Goal: Book appointment/travel/reservation

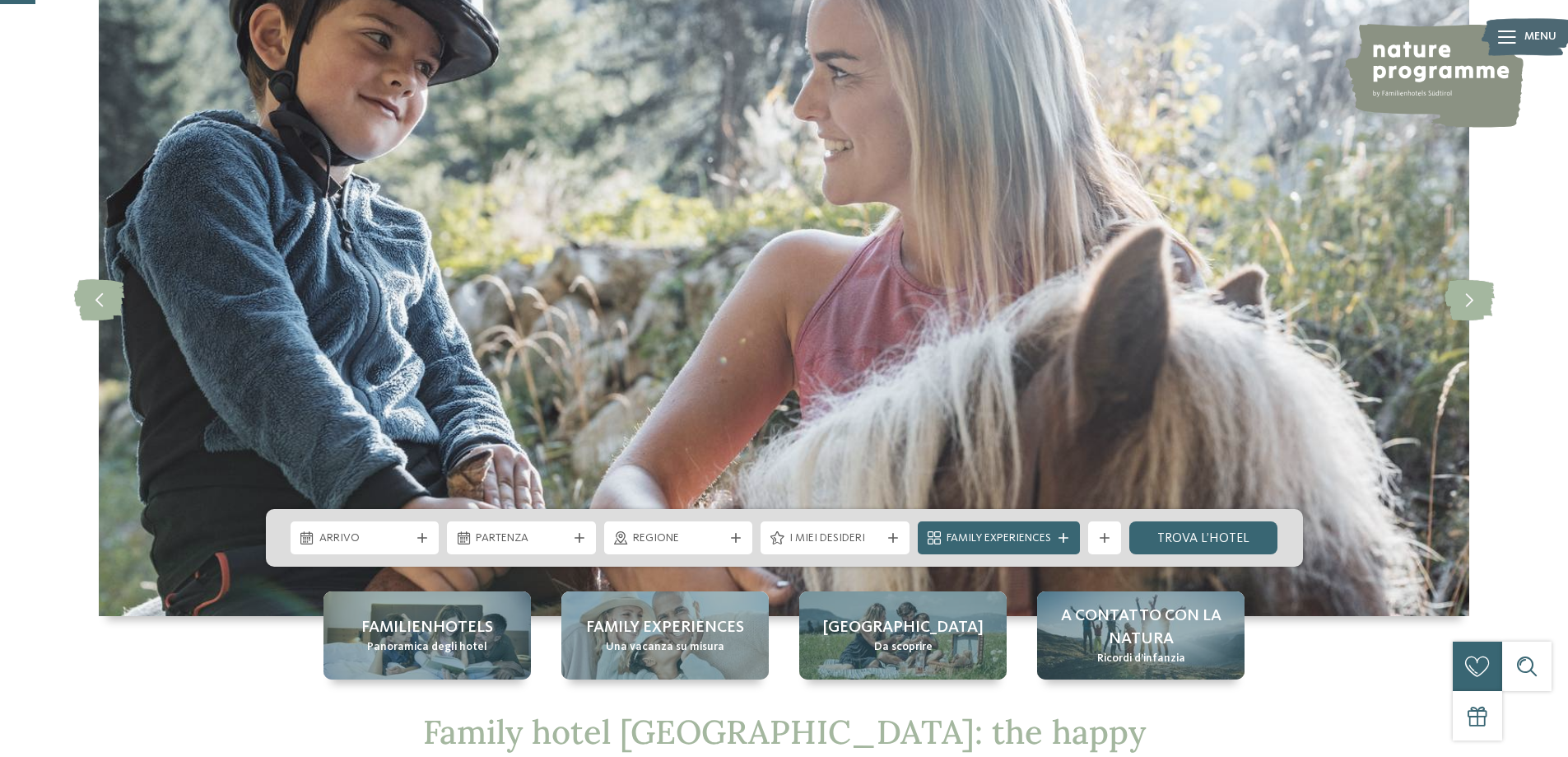
scroll to position [164, 0]
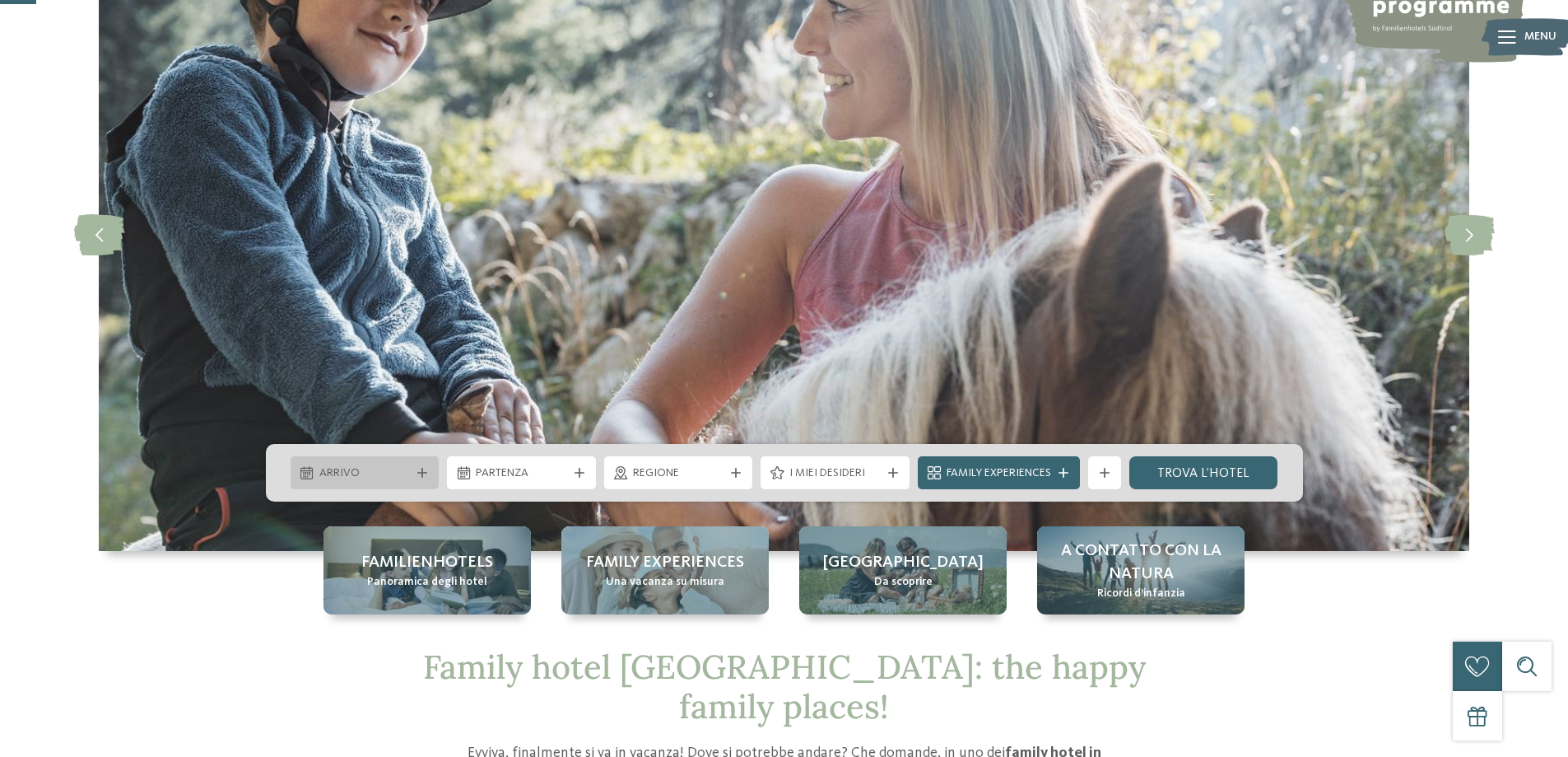
click at [399, 471] on span "Arrivo" at bounding box center [365, 473] width 91 height 16
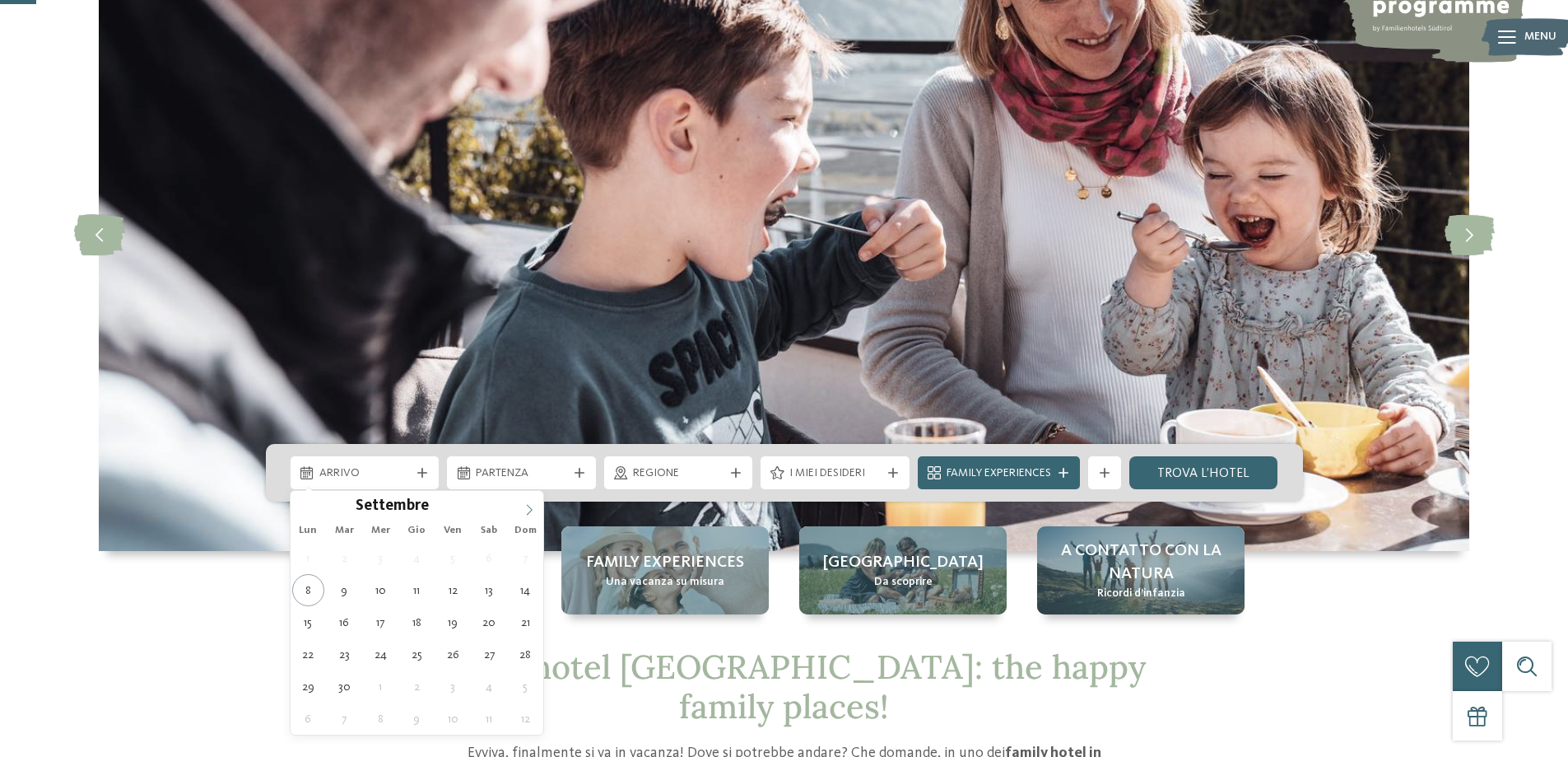
click at [534, 512] on icon at bounding box center [529, 509] width 11 height 11
type div "[DATE]"
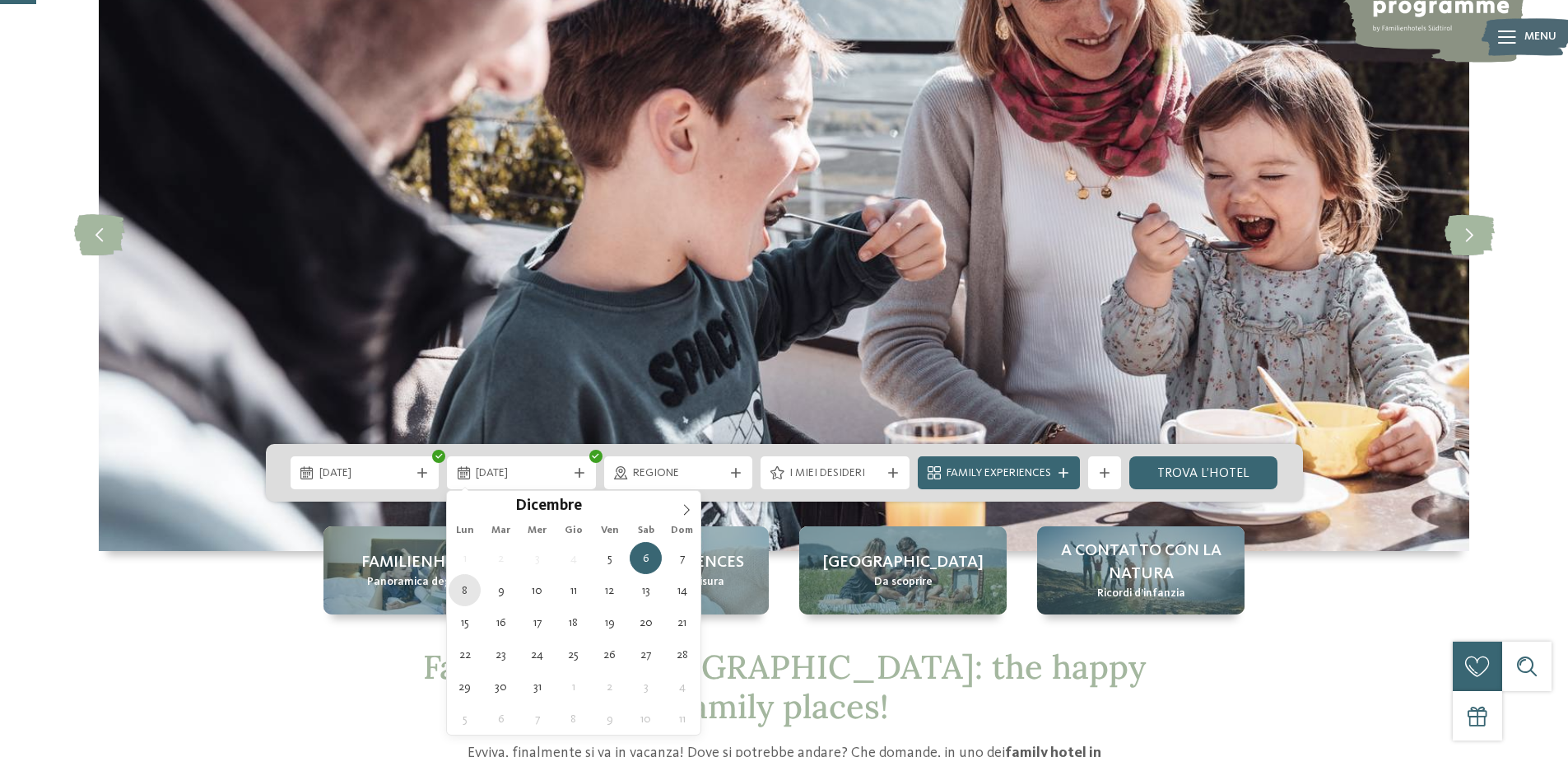
type div "[DATE]"
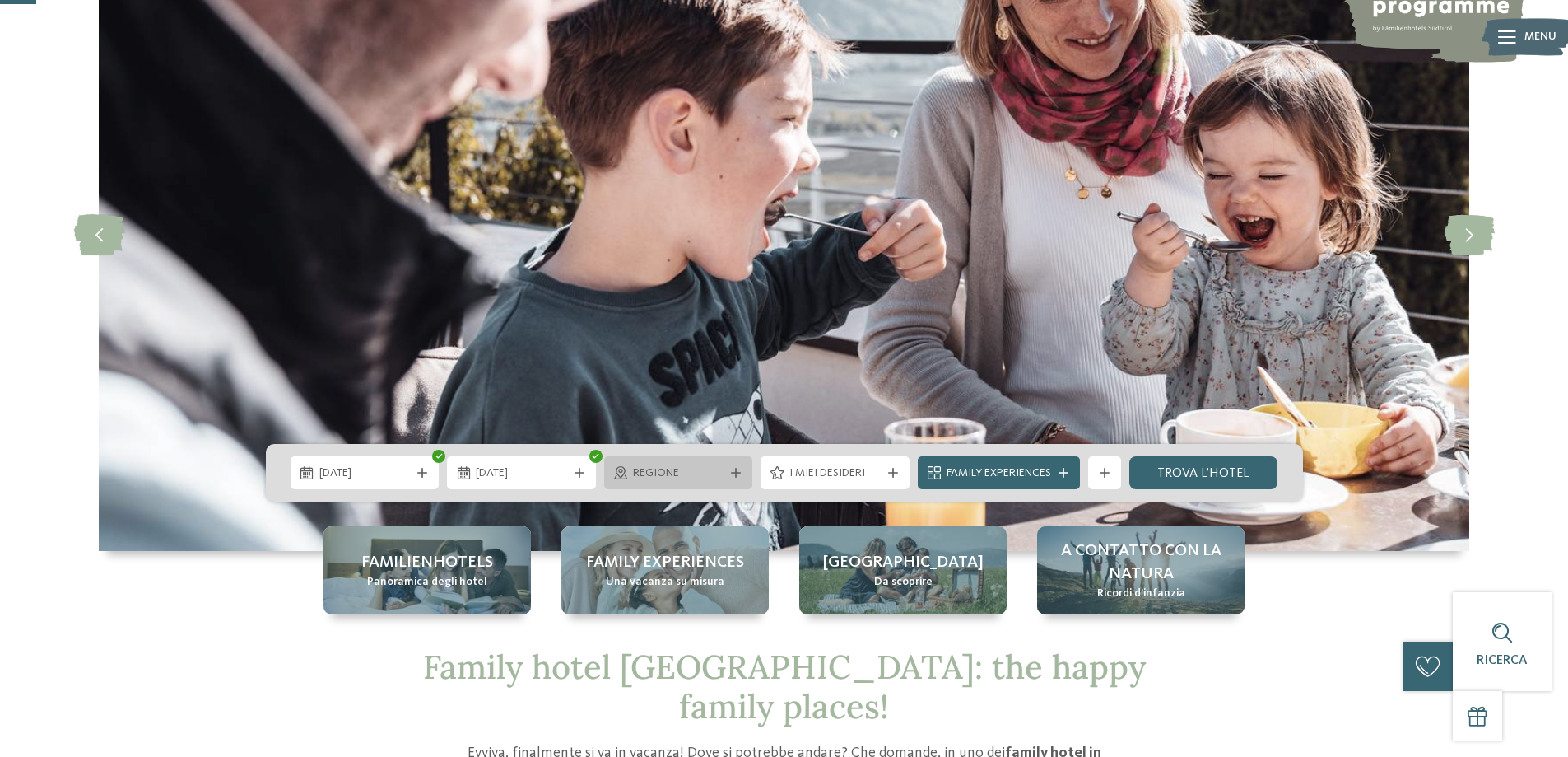
click at [720, 466] on span "Regione" at bounding box center [679, 473] width 91 height 16
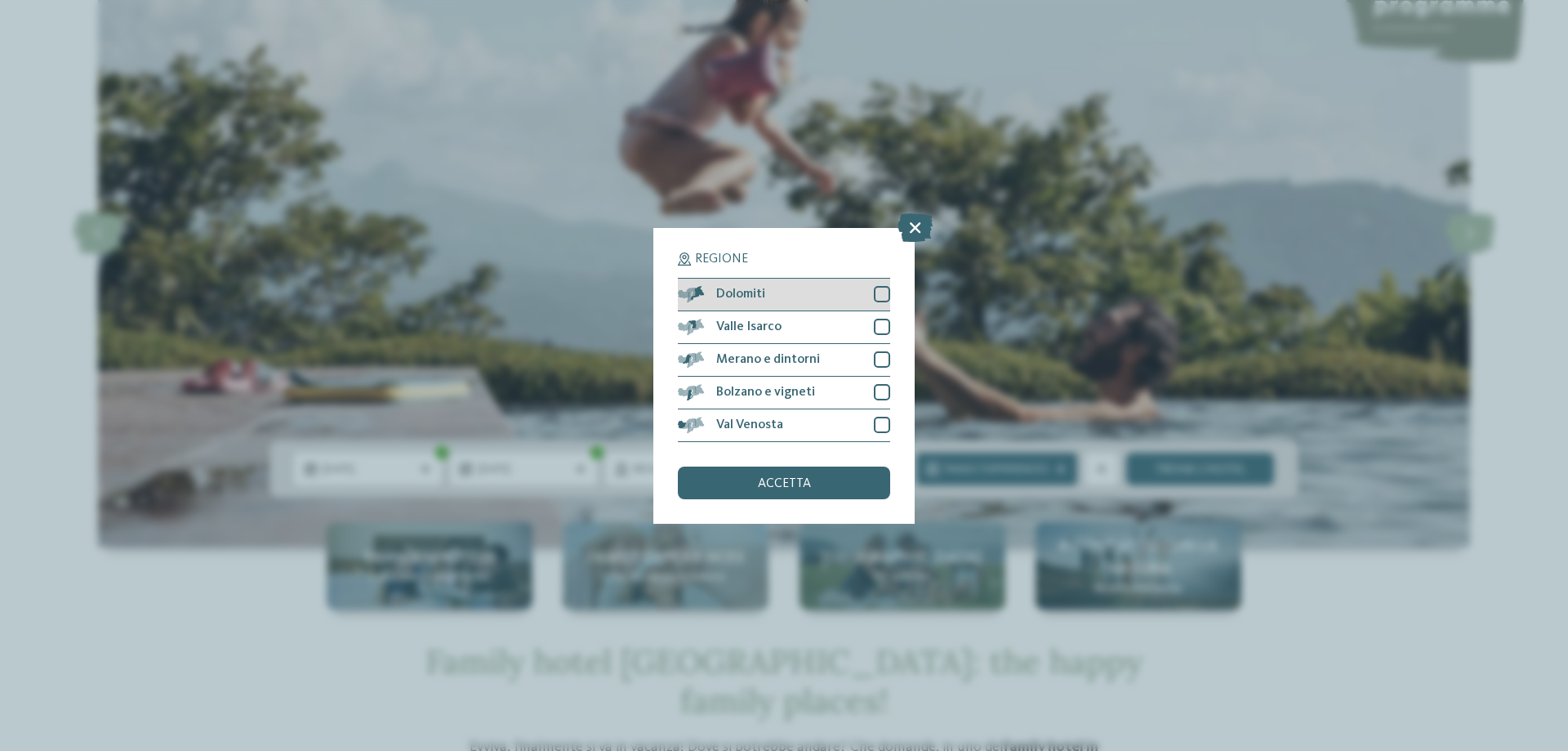
click at [878, 289] on div at bounding box center [881, 294] width 16 height 16
click at [884, 325] on div at bounding box center [881, 326] width 16 height 16
click at [881, 355] on div at bounding box center [881, 359] width 16 height 16
click at [885, 392] on div at bounding box center [881, 392] width 16 height 16
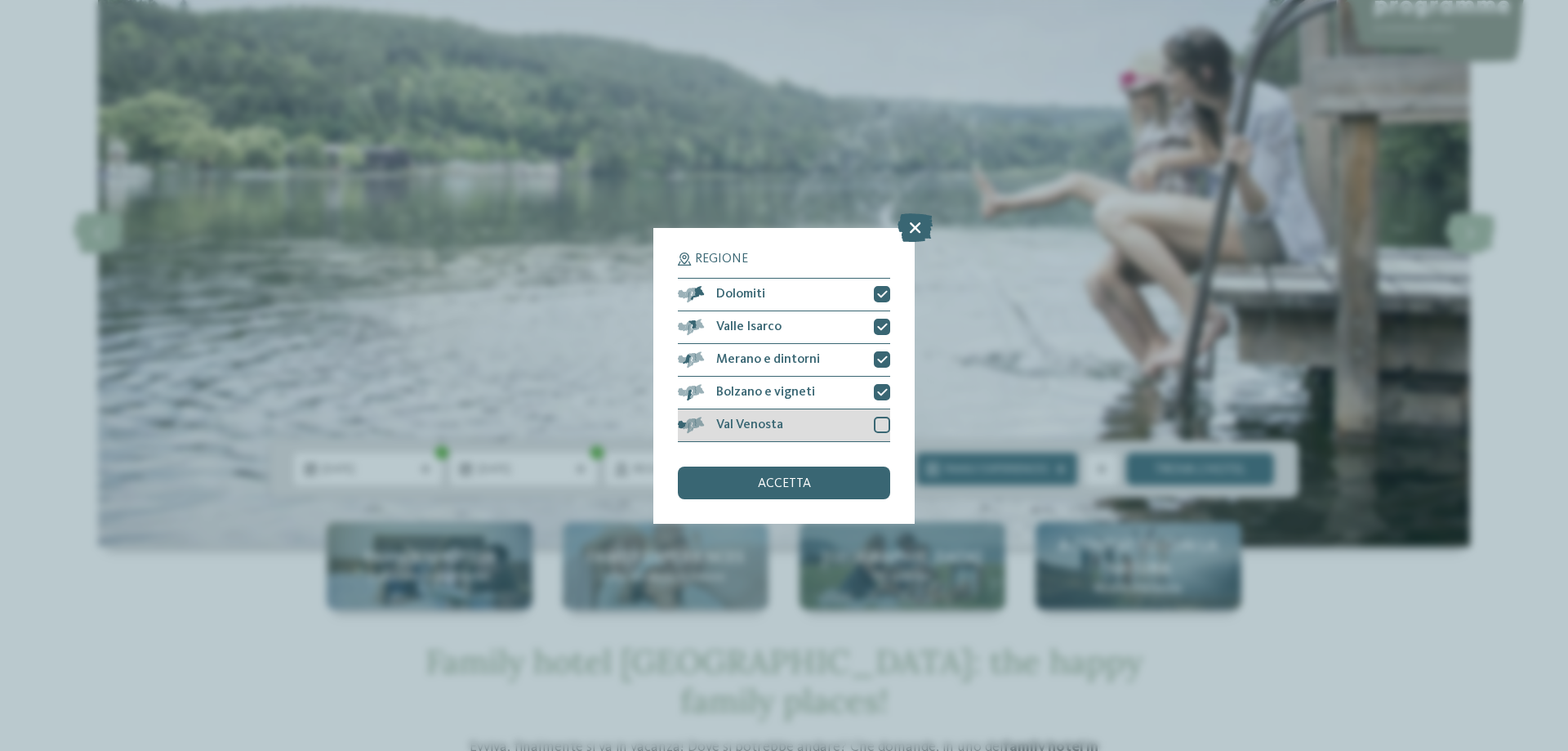
click at [881, 422] on div at bounding box center [881, 424] width 16 height 16
click at [837, 491] on div "accetta" at bounding box center [783, 483] width 212 height 32
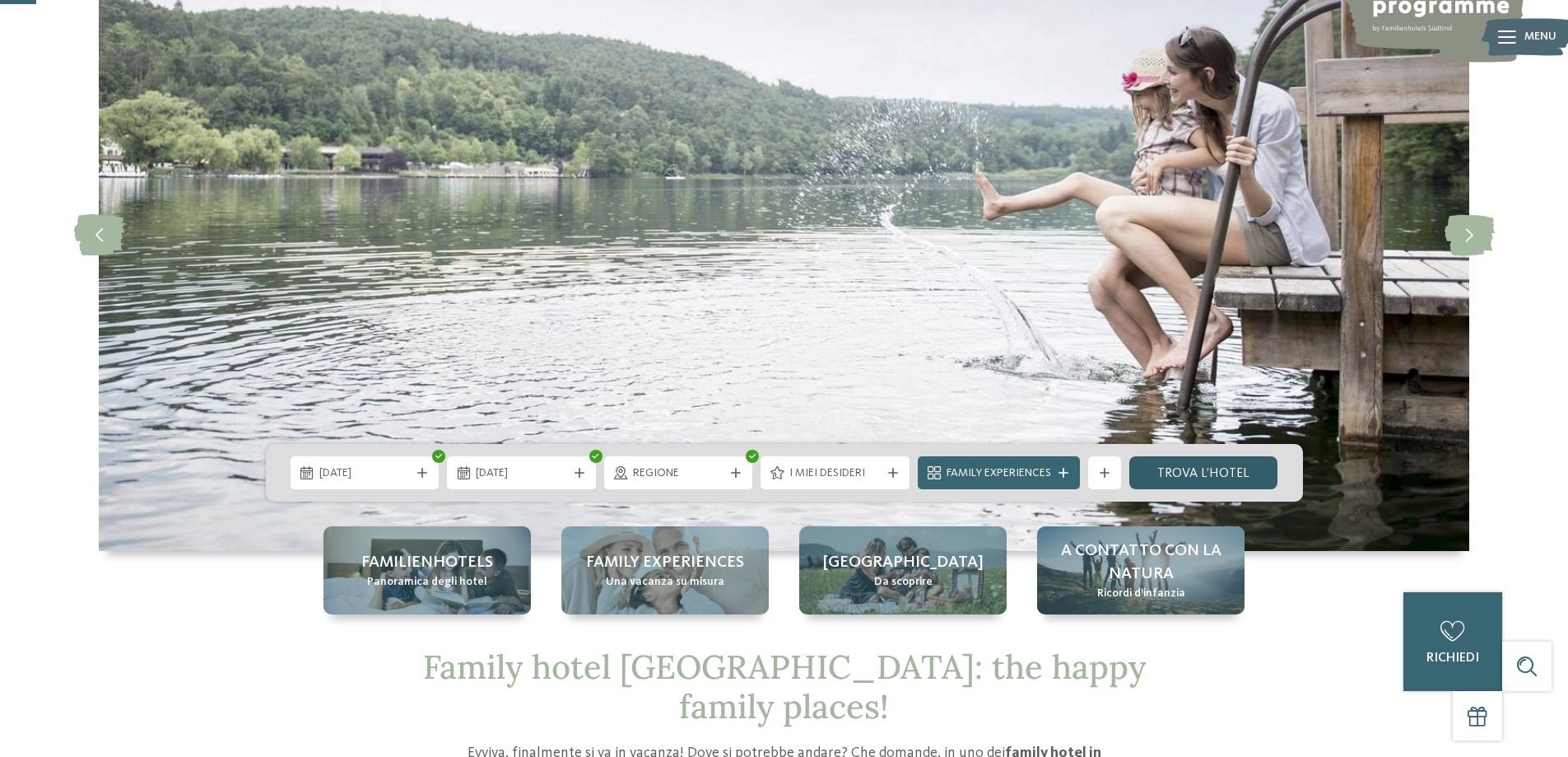
click at [1161, 468] on link "trova l’hotel" at bounding box center [1203, 472] width 149 height 33
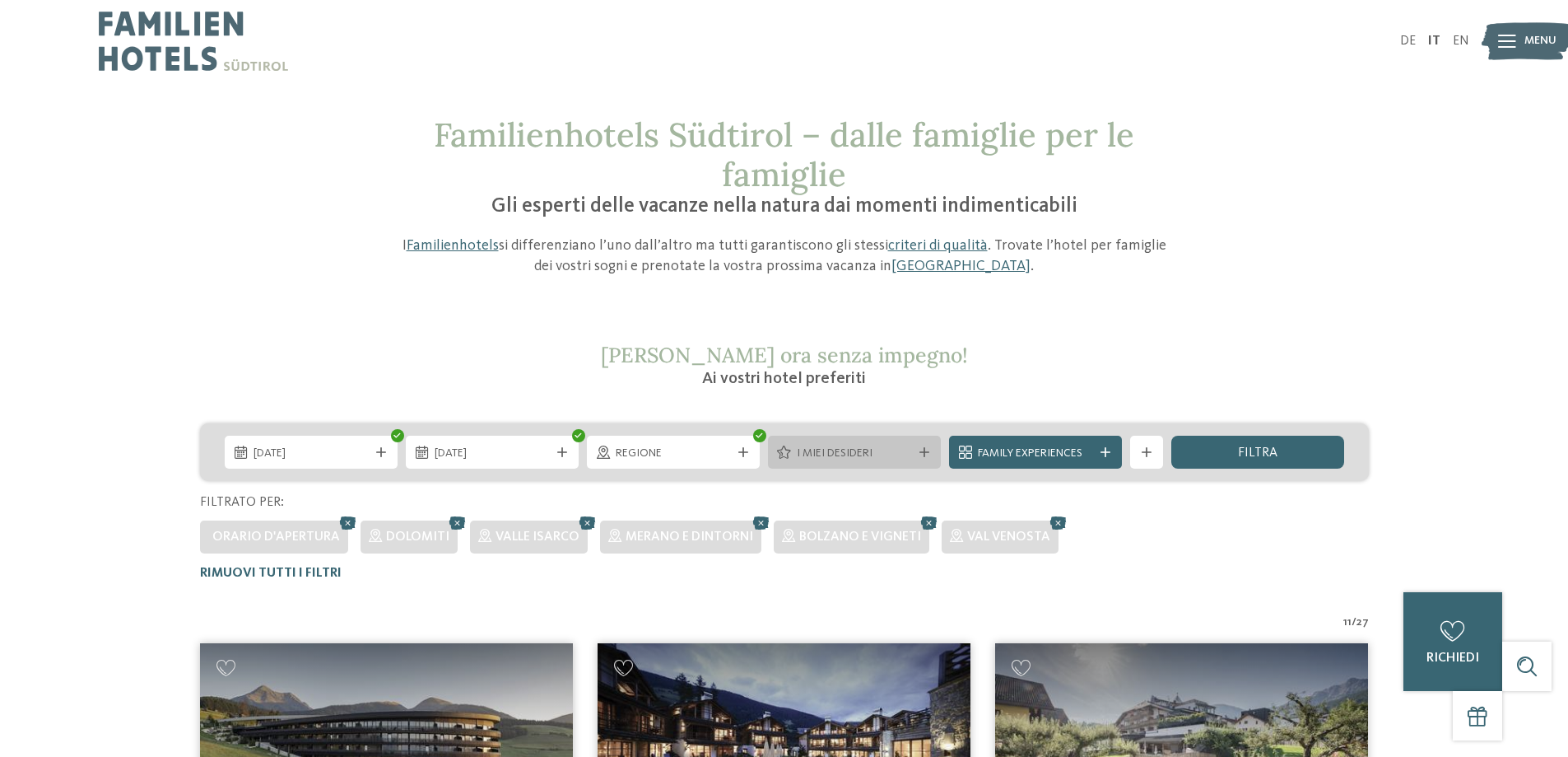
click at [926, 452] on icon at bounding box center [924, 452] width 9 height 9
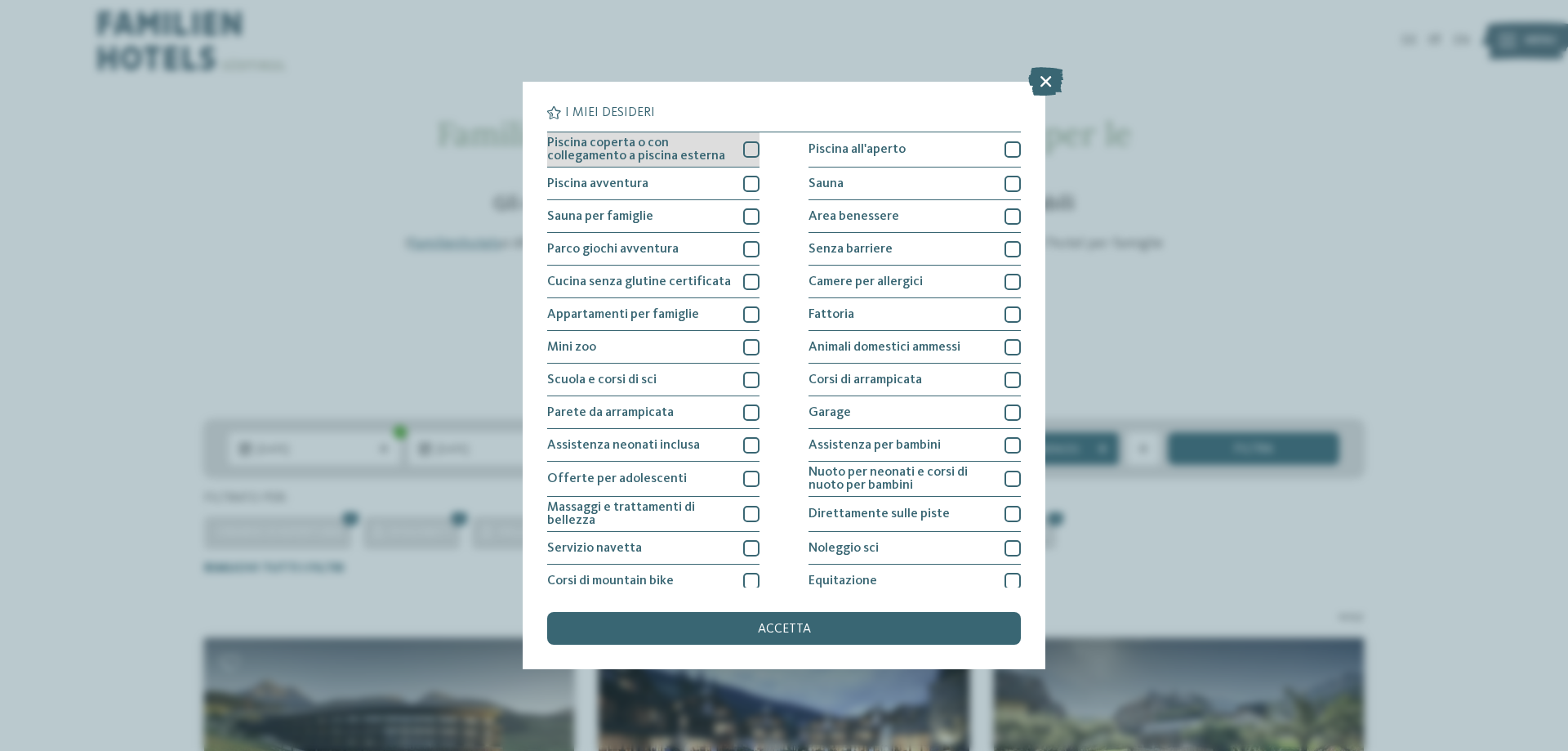
click at [743, 146] on div at bounding box center [751, 149] width 16 height 16
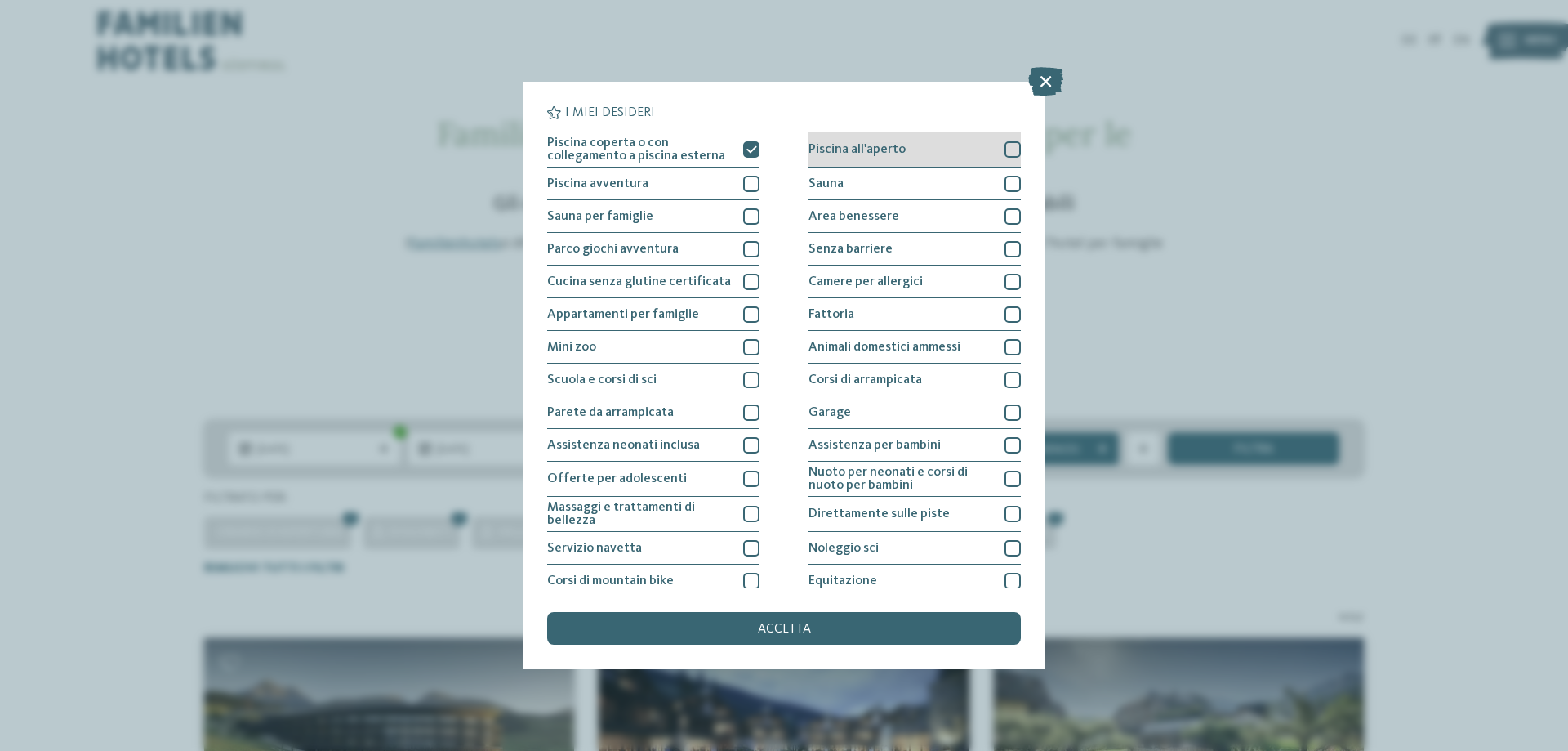
click at [1008, 148] on div at bounding box center [1012, 149] width 16 height 16
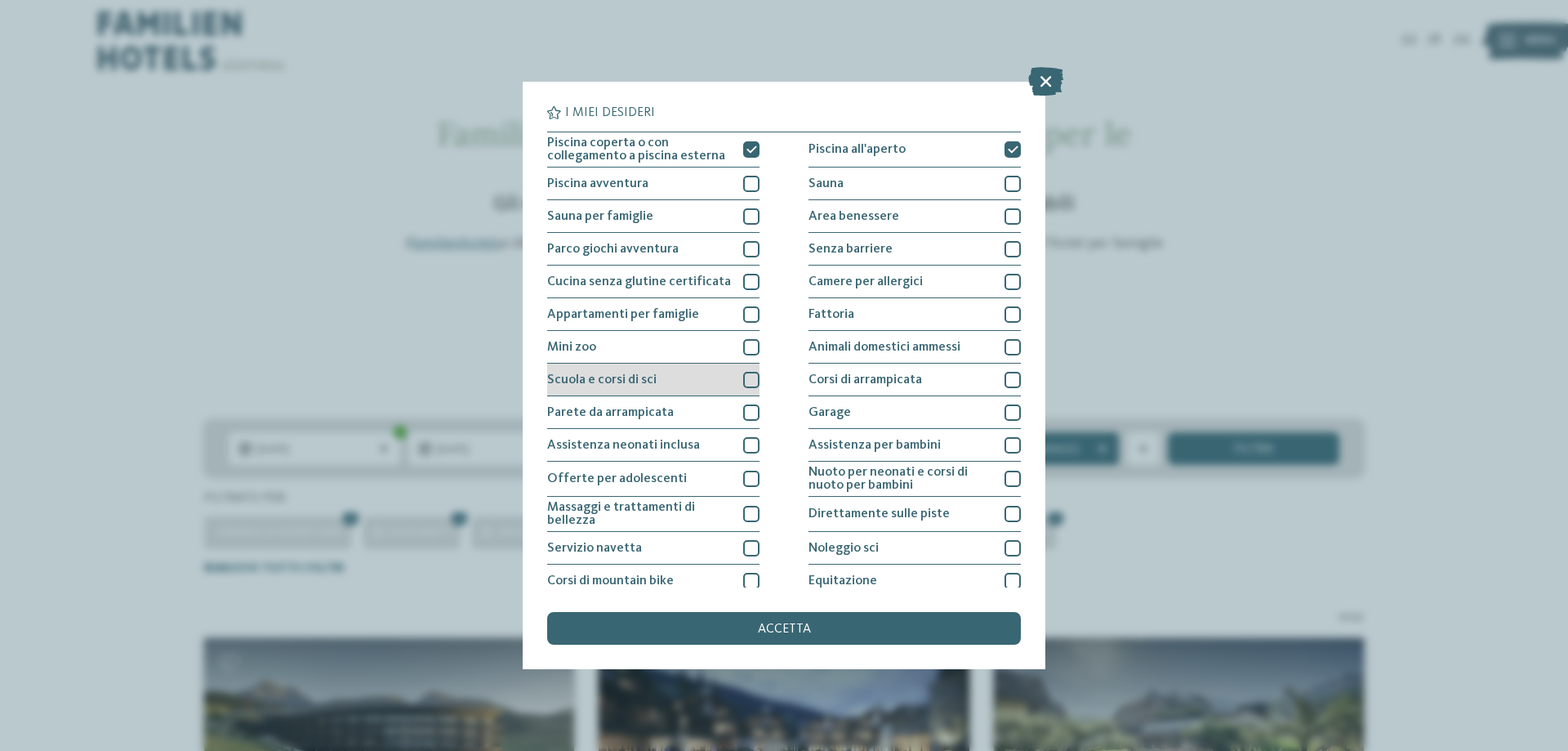
click at [751, 381] on div at bounding box center [751, 379] width 16 height 16
click at [822, 627] on div "accetta" at bounding box center [783, 628] width 473 height 32
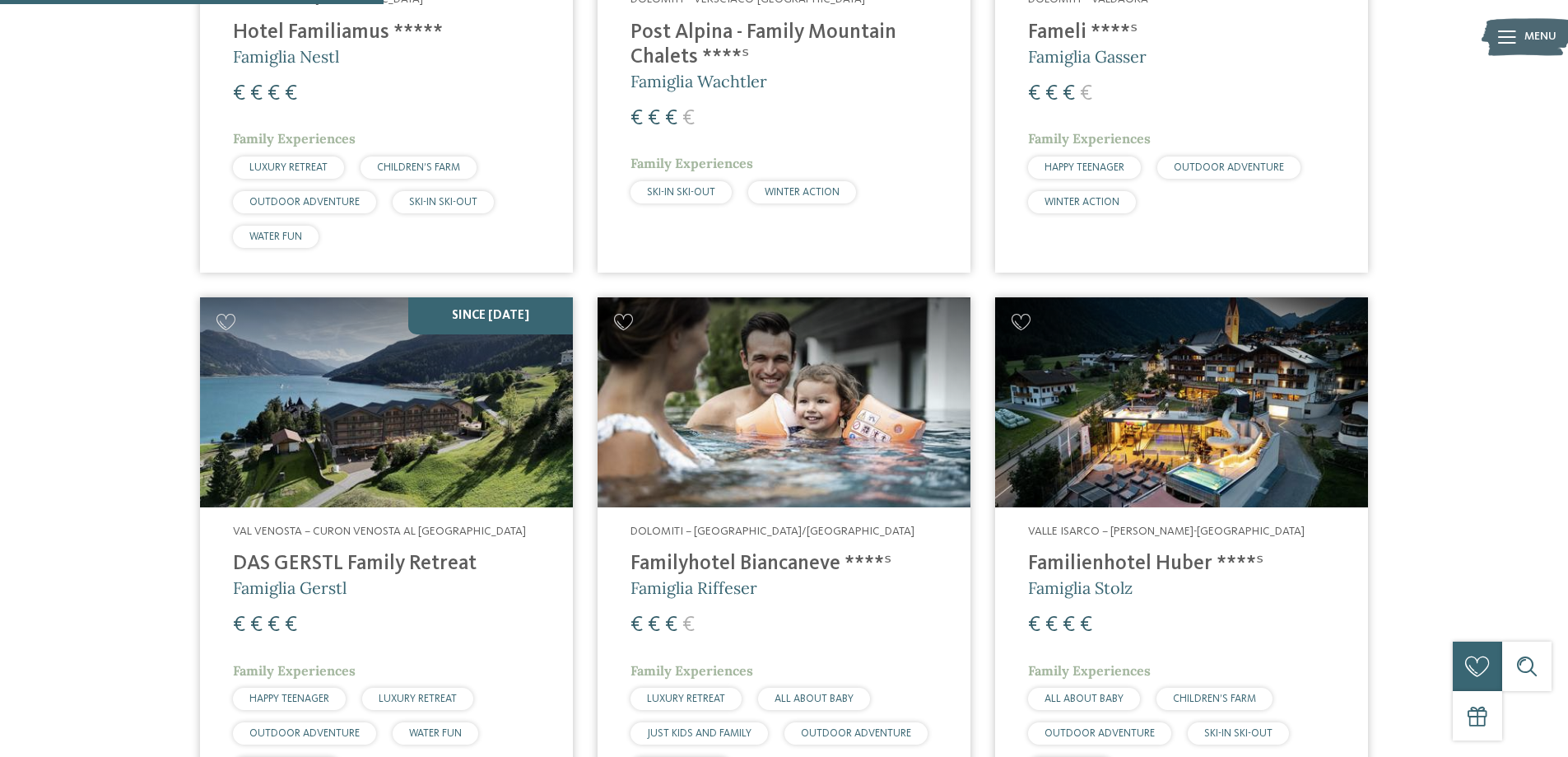
scroll to position [993, 0]
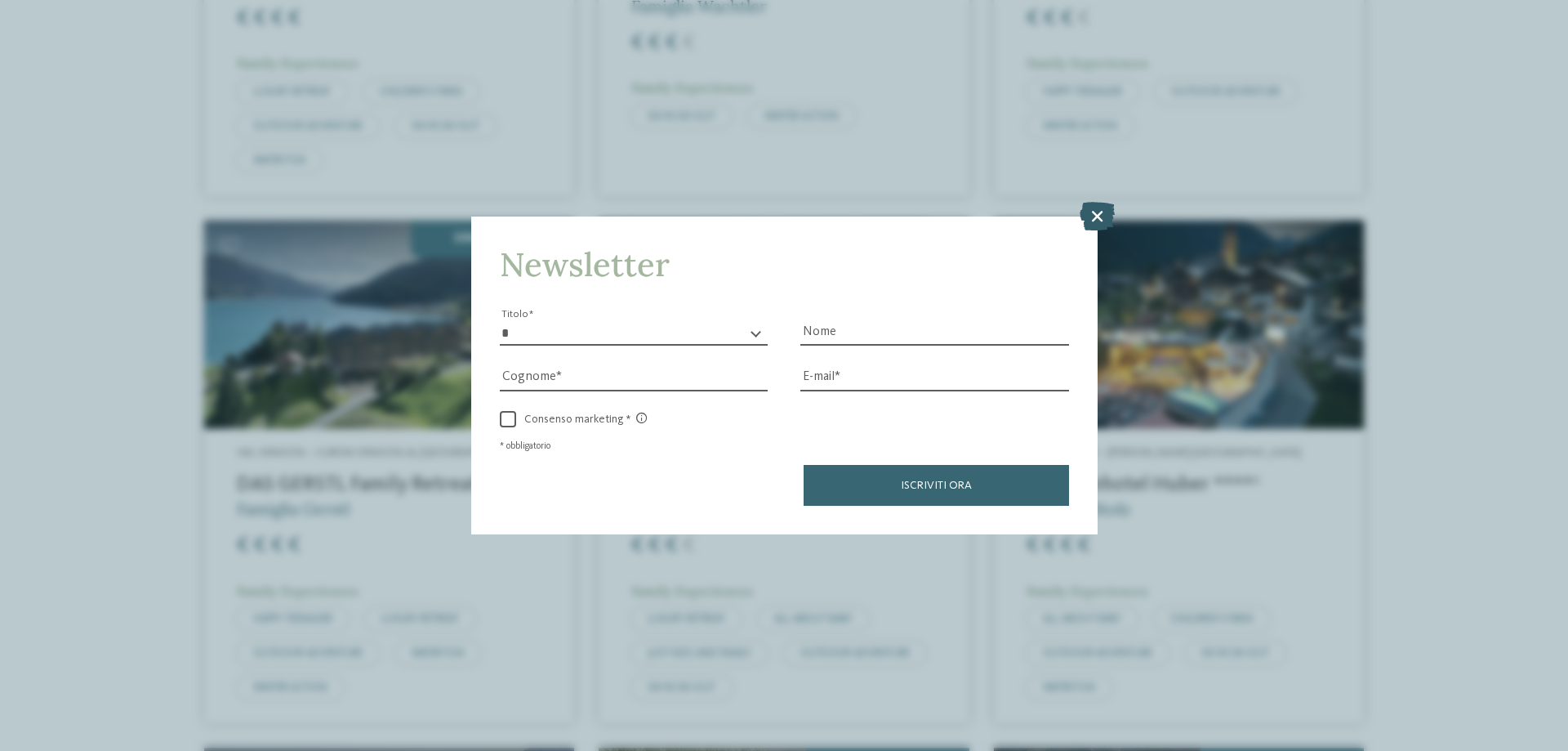
click at [1101, 220] on icon at bounding box center [1096, 215] width 35 height 28
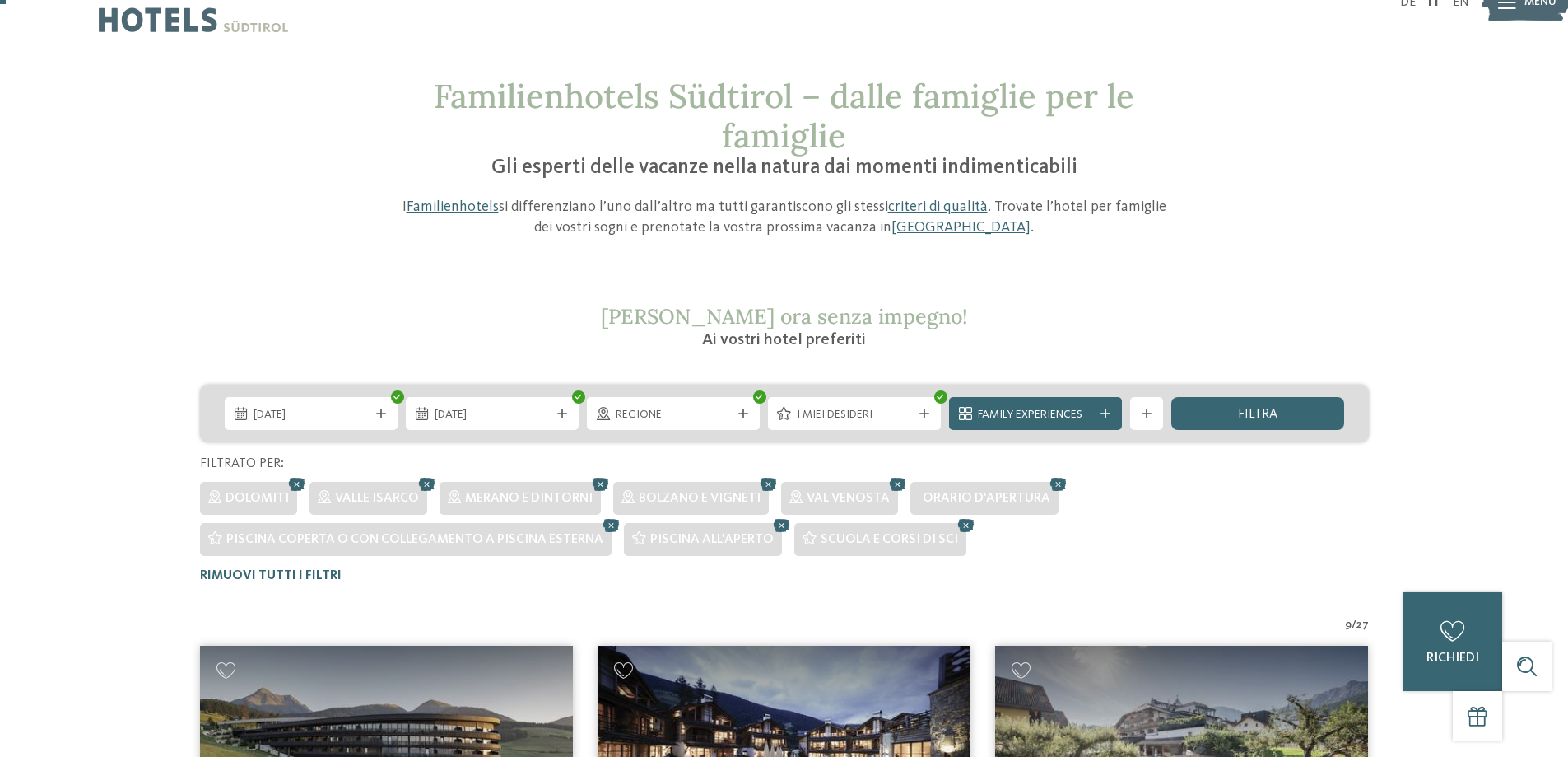
scroll to position [0, 0]
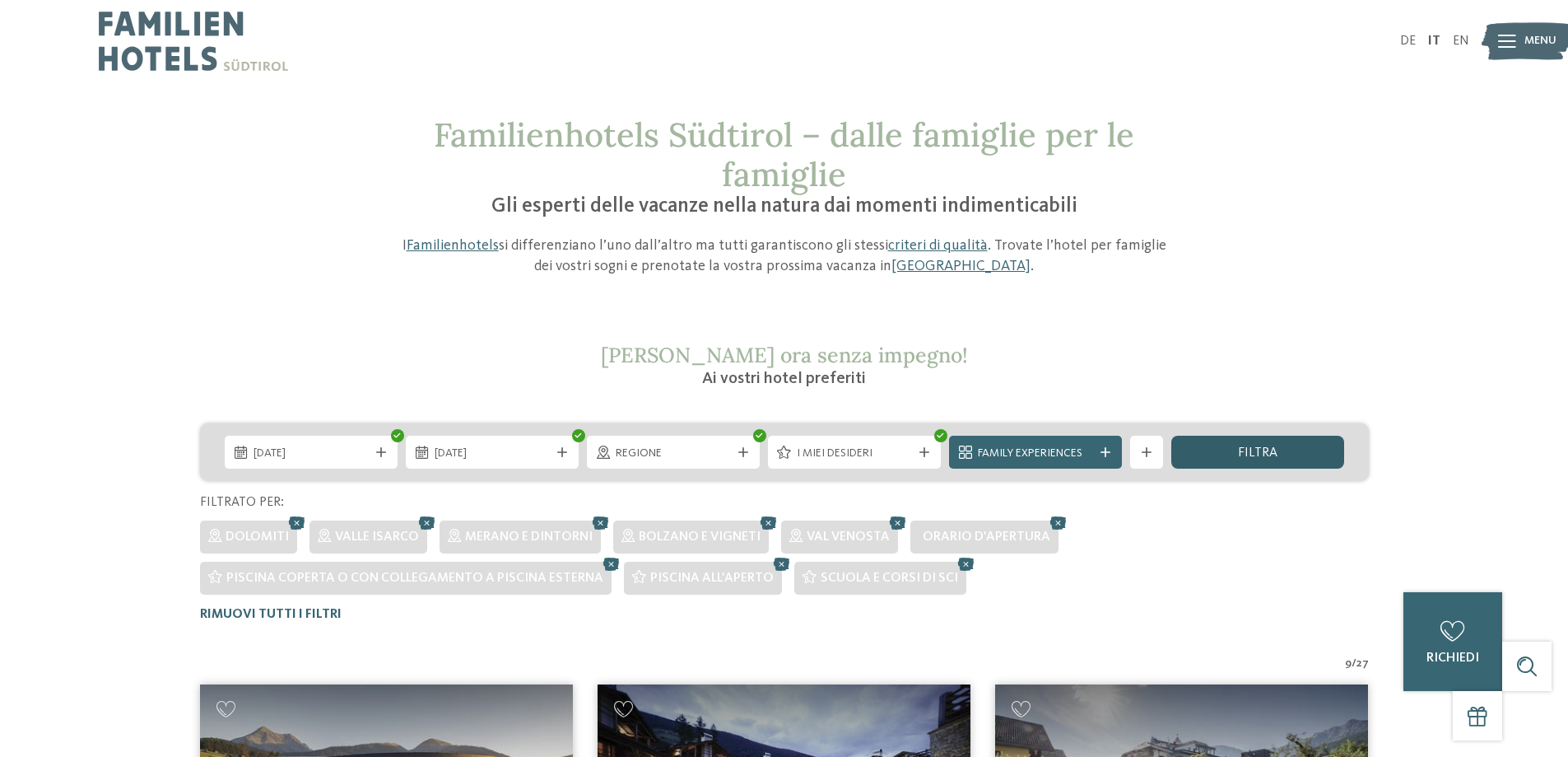
click at [1197, 453] on div "filtra" at bounding box center [1257, 452] width 173 height 33
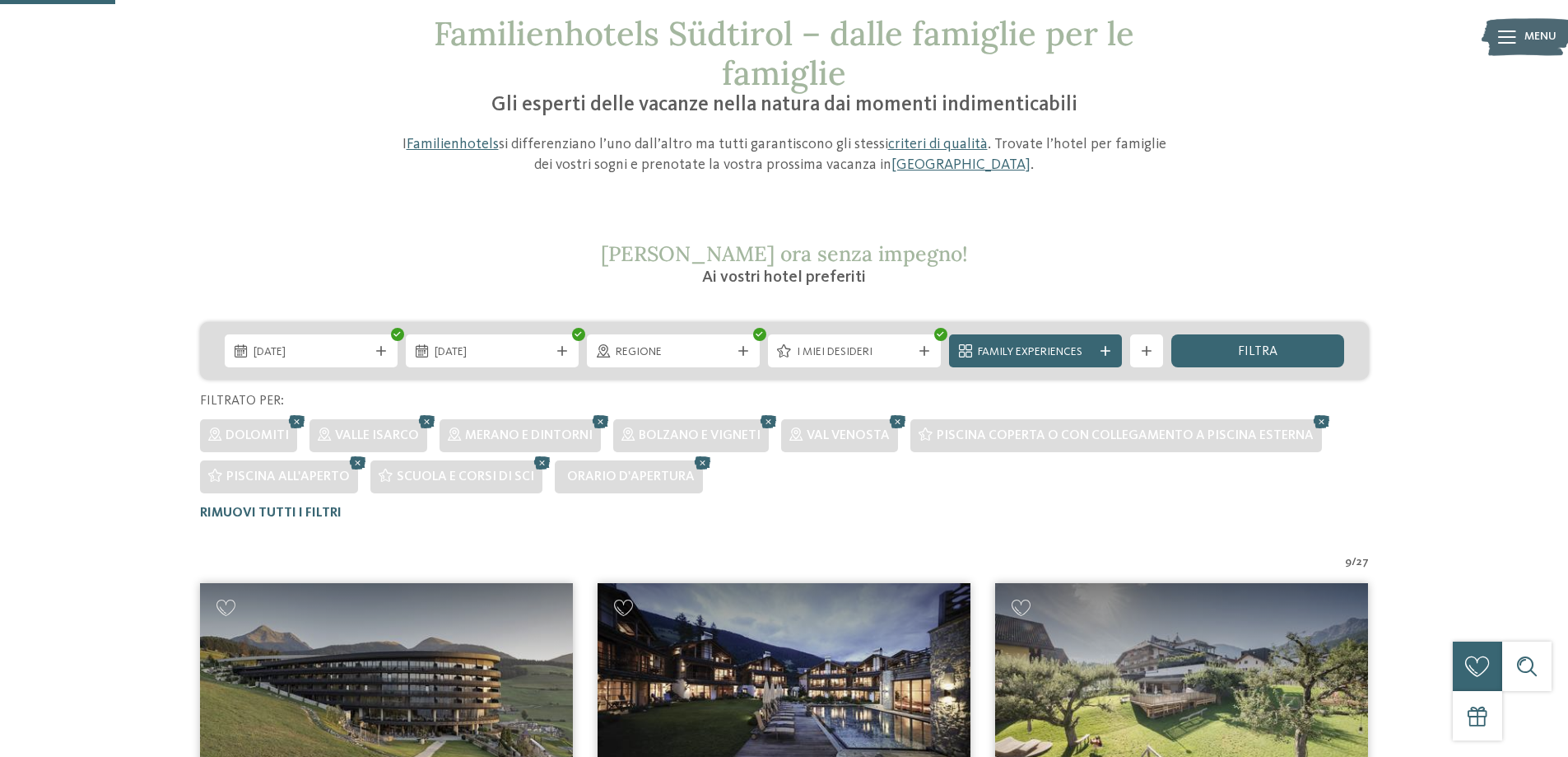
scroll to position [83, 0]
